Goal: Information Seeking & Learning: Learn about a topic

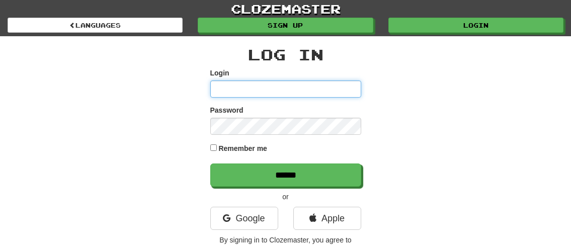
click at [260, 85] on input "Login" at bounding box center [285, 88] width 151 height 17
type input "****"
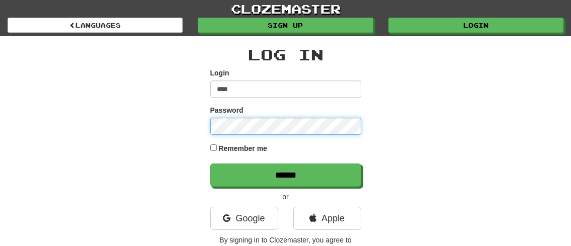
click at [210, 163] on input "******" at bounding box center [285, 174] width 151 height 23
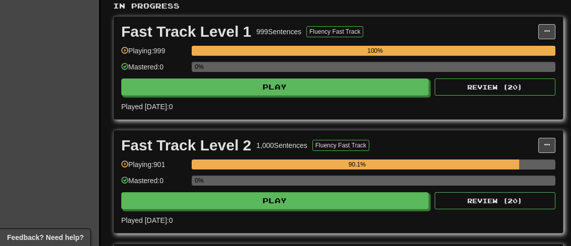
scroll to position [223, 0]
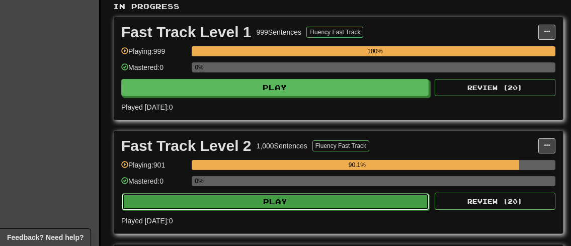
click at [288, 208] on button "Play" at bounding box center [275, 201] width 307 height 17
select select "**"
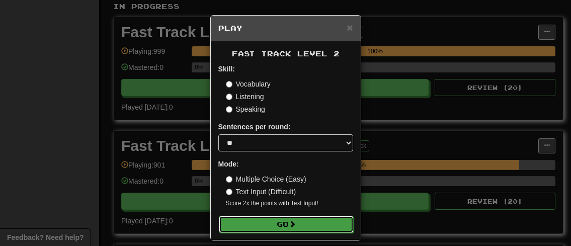
click at [283, 221] on button "Go" at bounding box center [286, 224] width 135 height 17
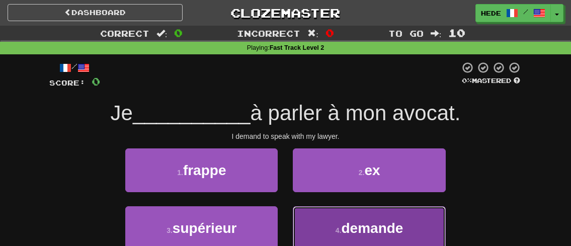
click at [318, 233] on button "4 . demande" at bounding box center [369, 228] width 152 height 44
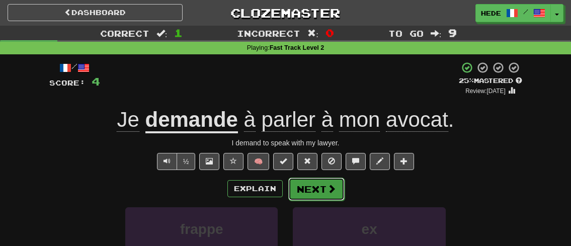
click at [301, 180] on button "Next" at bounding box center [316, 189] width 56 height 23
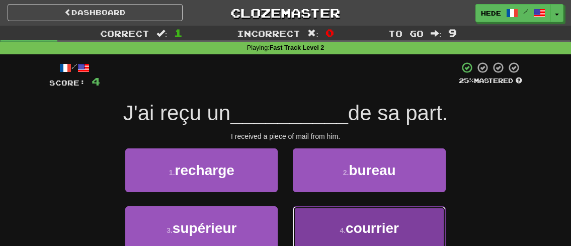
click at [389, 221] on span "courrier" at bounding box center [371, 228] width 53 height 16
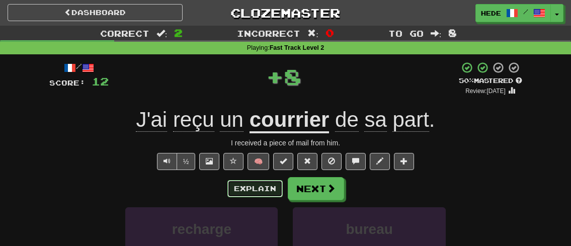
click at [247, 188] on button "Explain" at bounding box center [254, 188] width 55 height 17
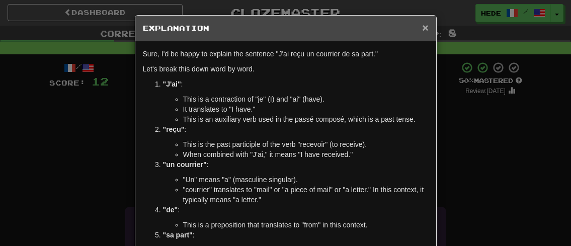
click at [425, 28] on span "×" at bounding box center [425, 28] width 6 height 12
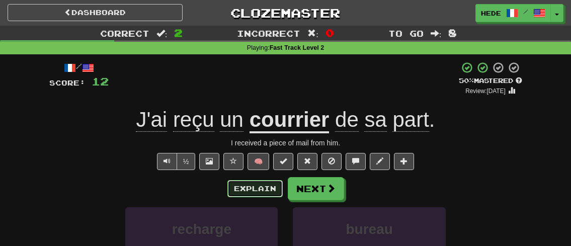
click at [249, 191] on button "Explain" at bounding box center [254, 188] width 55 height 17
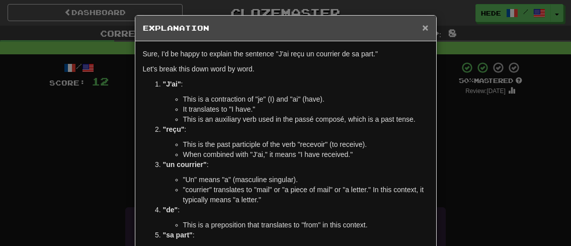
drag, startPoint x: 425, startPoint y: 28, endPoint x: 419, endPoint y: 37, distance: 10.6
click at [425, 28] on span "×" at bounding box center [425, 28] width 6 height 12
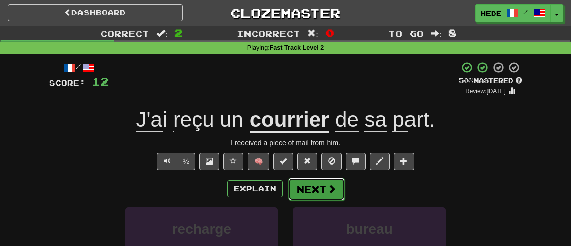
click at [324, 178] on button "Next" at bounding box center [316, 189] width 56 height 23
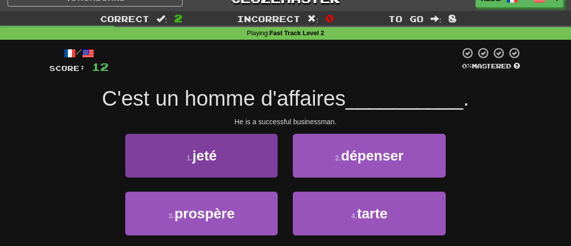
scroll to position [16, 0]
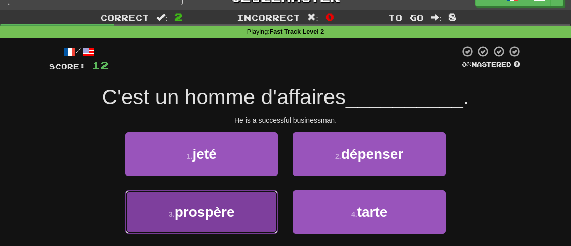
click at [228, 198] on button "3 . prospère" at bounding box center [201, 212] width 152 height 44
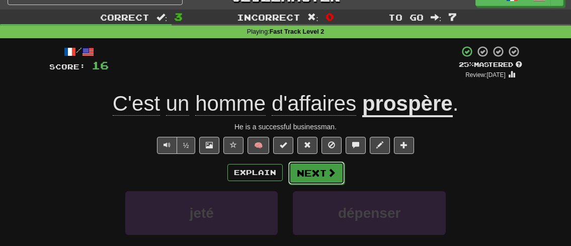
click at [308, 171] on button "Next" at bounding box center [316, 172] width 56 height 23
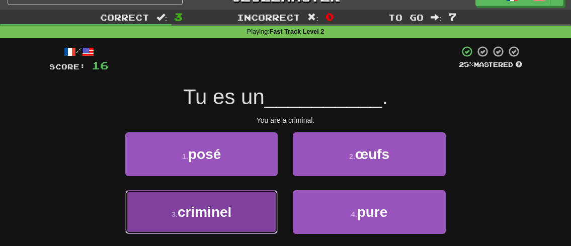
click at [194, 200] on button "3 . criminel" at bounding box center [201, 212] width 152 height 44
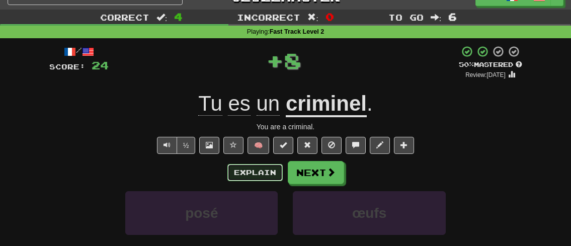
click at [265, 174] on button "Explain" at bounding box center [254, 172] width 55 height 17
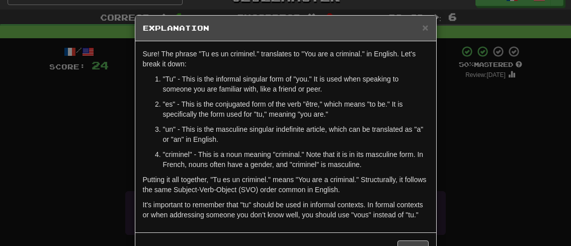
click at [419, 28] on h5 "Explanation" at bounding box center [286, 28] width 286 height 10
click at [424, 28] on span "×" at bounding box center [425, 28] width 6 height 12
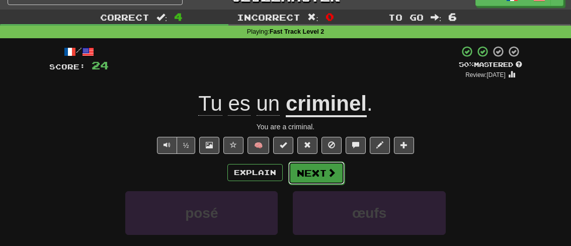
click at [316, 178] on button "Next" at bounding box center [316, 172] width 56 height 23
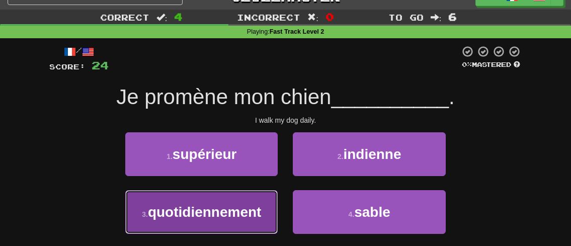
click at [223, 199] on button "3 . quotidiennement" at bounding box center [201, 212] width 152 height 44
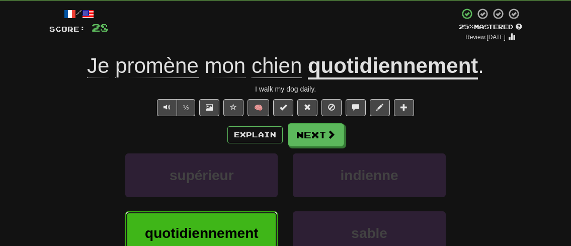
scroll to position [61, 0]
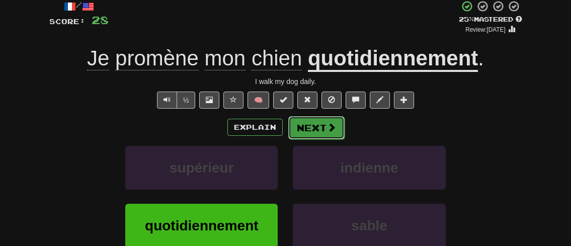
click at [295, 138] on button "Next" at bounding box center [316, 127] width 56 height 23
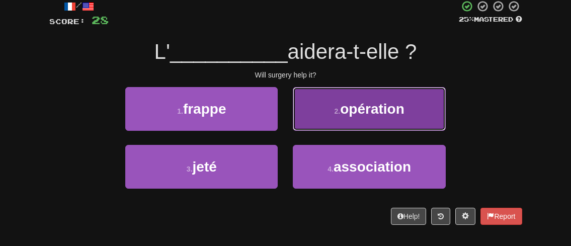
click at [312, 123] on button "2 . opération" at bounding box center [369, 109] width 152 height 44
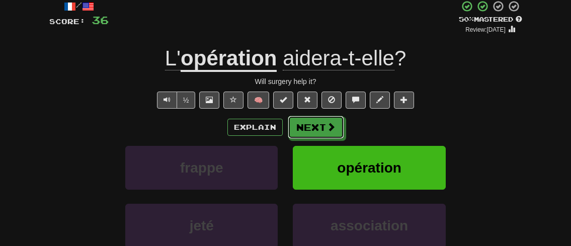
click at [312, 123] on button "Next" at bounding box center [316, 127] width 56 height 23
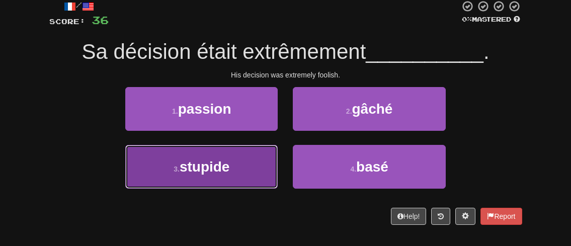
click at [184, 163] on span "stupide" at bounding box center [205, 167] width 50 height 16
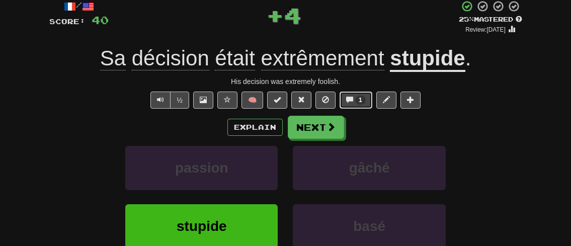
click at [351, 101] on span at bounding box center [349, 99] width 7 height 7
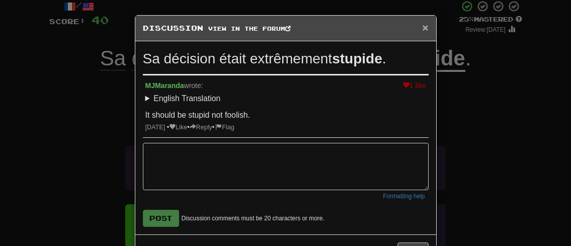
click at [427, 26] on span "×" at bounding box center [425, 28] width 6 height 12
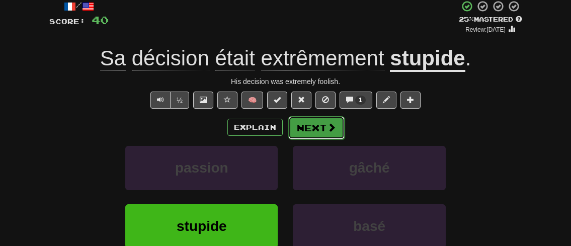
click at [332, 127] on span at bounding box center [331, 127] width 9 height 9
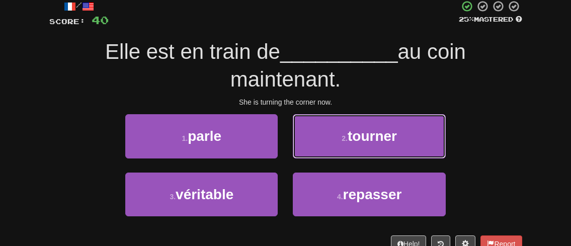
click at [332, 127] on button "2 . tourner" at bounding box center [369, 136] width 152 height 44
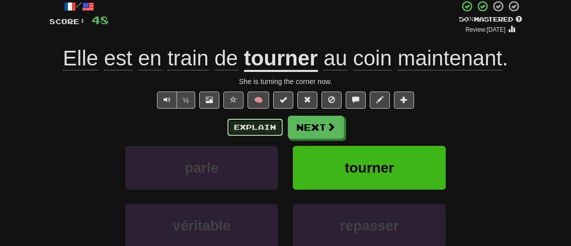
click at [257, 133] on button "Explain" at bounding box center [254, 127] width 55 height 17
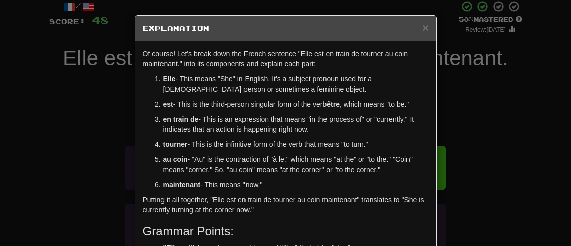
click at [428, 26] on div "× Explanation" at bounding box center [285, 29] width 301 height 26
click at [426, 27] on span "×" at bounding box center [425, 28] width 6 height 12
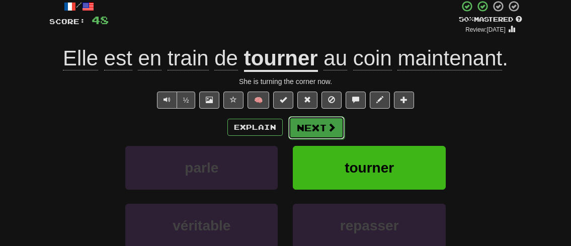
click at [320, 127] on button "Next" at bounding box center [316, 127] width 56 height 23
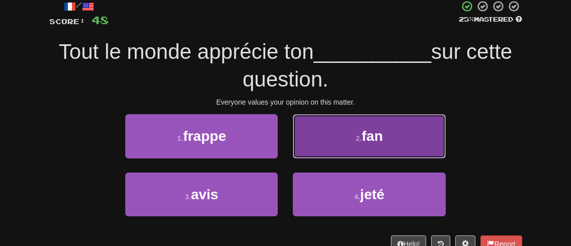
click at [320, 147] on button "2 . fan" at bounding box center [369, 136] width 152 height 44
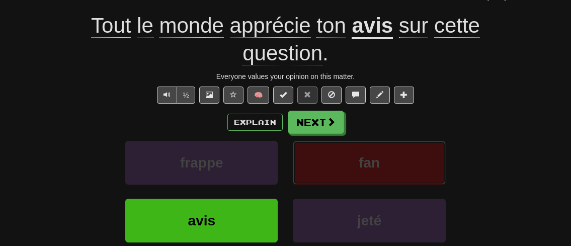
scroll to position [95, 0]
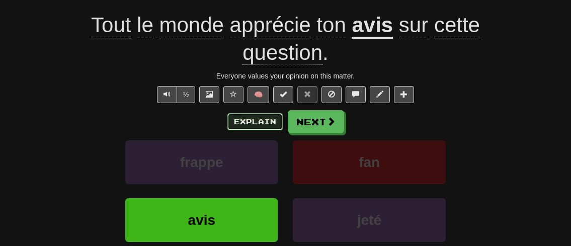
click at [251, 123] on button "Explain" at bounding box center [254, 121] width 55 height 17
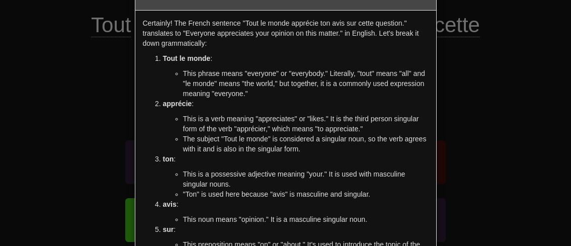
scroll to position [0, 0]
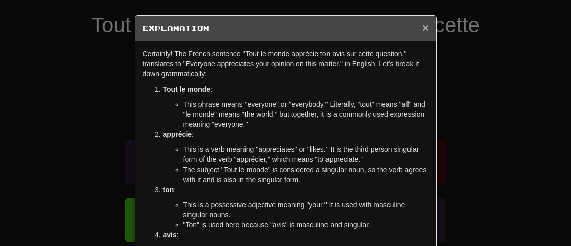
click at [422, 27] on span "×" at bounding box center [425, 28] width 6 height 12
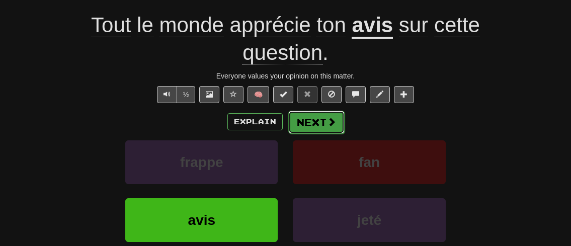
click at [333, 128] on button "Next" at bounding box center [316, 122] width 56 height 23
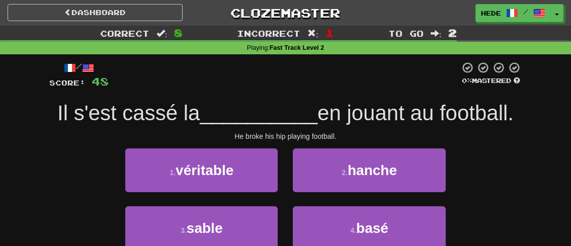
scroll to position [3, 0]
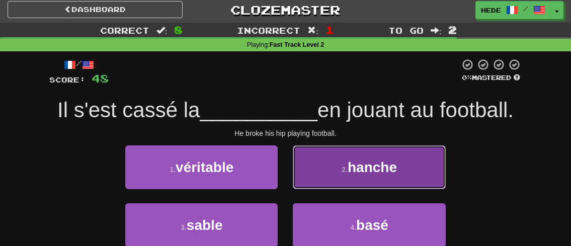
click at [316, 166] on button "2 . hanche" at bounding box center [369, 167] width 152 height 44
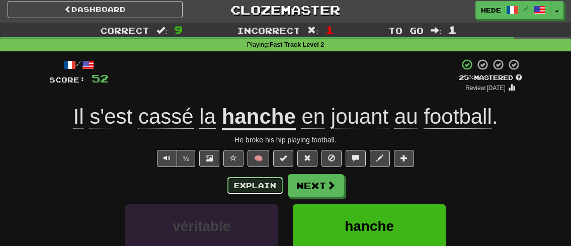
click at [239, 180] on button "Explain" at bounding box center [254, 185] width 55 height 17
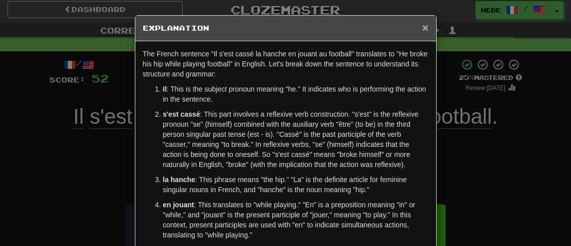
click at [426, 27] on span "×" at bounding box center [425, 28] width 6 height 12
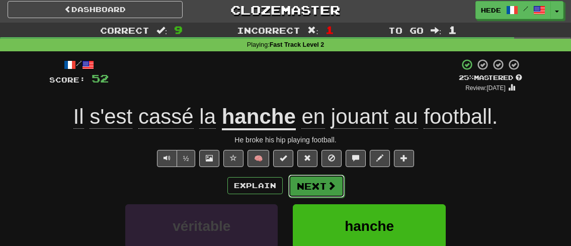
click at [336, 180] on button "Next" at bounding box center [316, 186] width 56 height 23
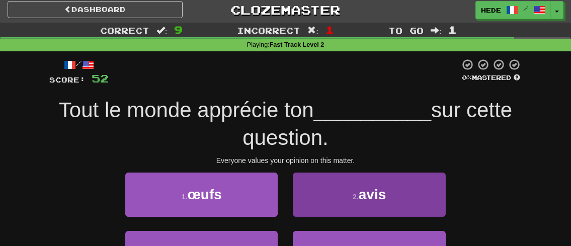
scroll to position [5, 0]
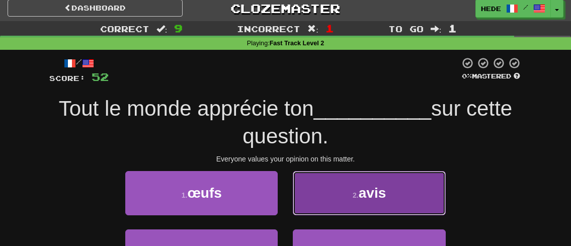
click at [328, 177] on button "2 . avis" at bounding box center [369, 193] width 152 height 44
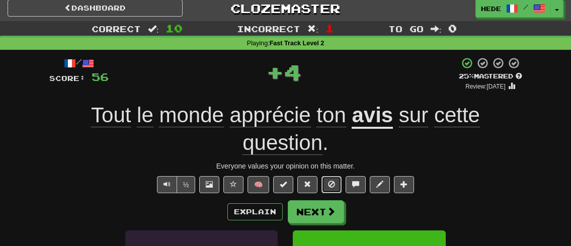
drag, startPoint x: 326, startPoint y: 183, endPoint x: 404, endPoint y: 91, distance: 120.6
click at [403, 91] on div "/ Score: 56 + 4 25 % Mastered Review: 2025-09-18 Tout le monde apprécie ton avi…" at bounding box center [285, 220] width 473 height 326
click at [236, 217] on button "Explain" at bounding box center [254, 211] width 55 height 17
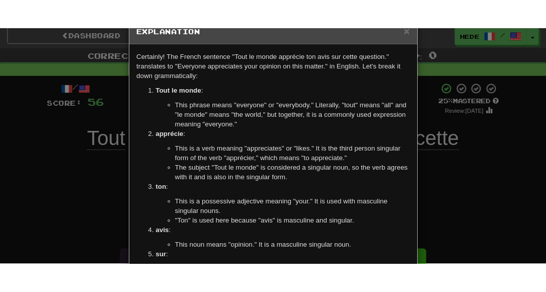
scroll to position [0, 0]
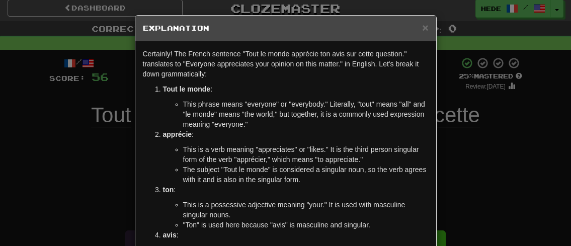
click at [421, 26] on h5 "Explanation" at bounding box center [286, 28] width 286 height 10
click at [426, 31] on span "×" at bounding box center [425, 28] width 6 height 12
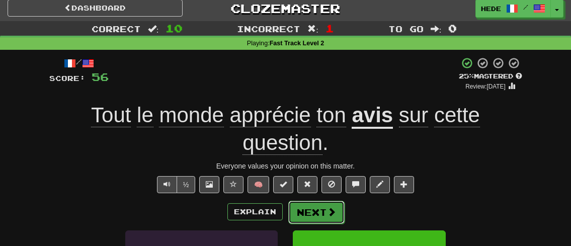
click at [313, 217] on button "Next" at bounding box center [316, 212] width 56 height 23
